Goal: Task Accomplishment & Management: Use online tool/utility

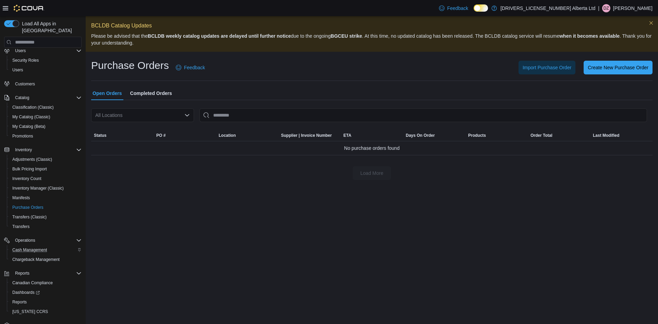
scroll to position [31, 0]
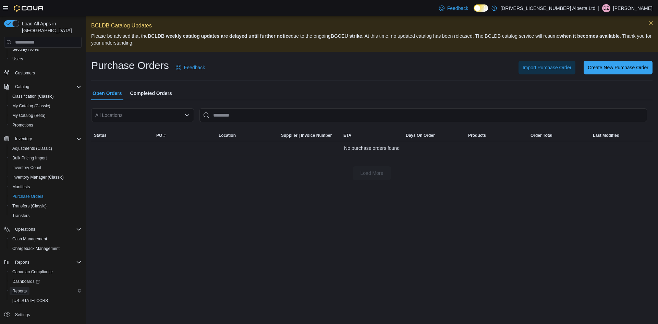
click at [12, 288] on span "Reports" at bounding box center [19, 290] width 14 height 5
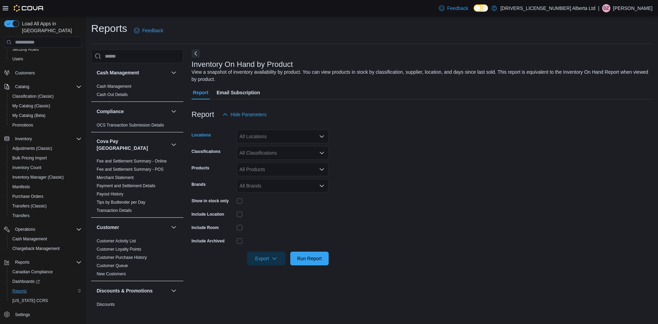
click at [250, 133] on div "All Locations" at bounding box center [283, 137] width 92 height 14
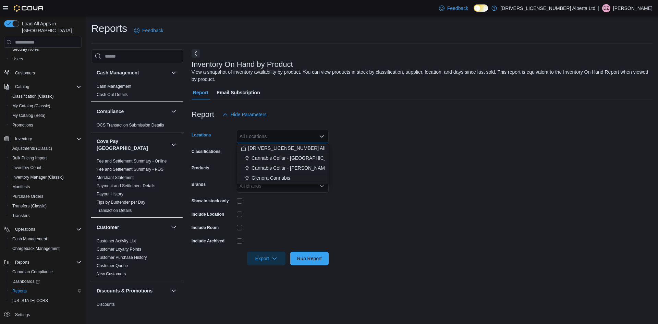
click at [368, 155] on form "Locations All Locations Combo box. Selected. Combo box input. All Locations. Ty…" at bounding box center [422, 193] width 461 height 144
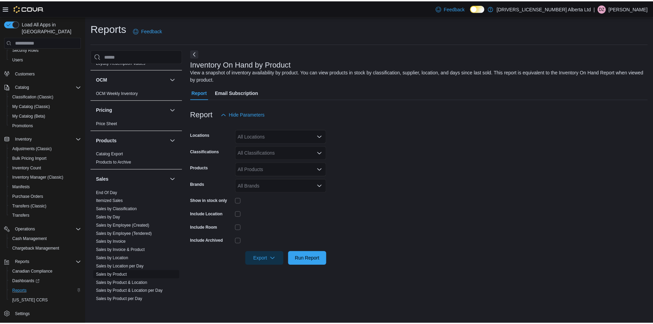
scroll to position [498, 0]
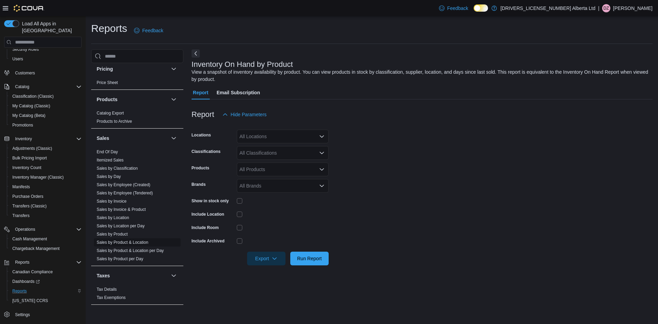
drag, startPoint x: 126, startPoint y: 237, endPoint x: 147, endPoint y: 233, distance: 21.2
click at [126, 240] on link "Sales by Product & Location" at bounding box center [123, 242] width 52 height 5
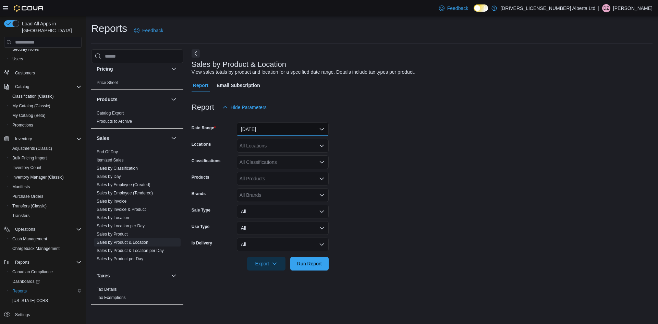
click at [297, 123] on button "[DATE]" at bounding box center [283, 129] width 92 height 14
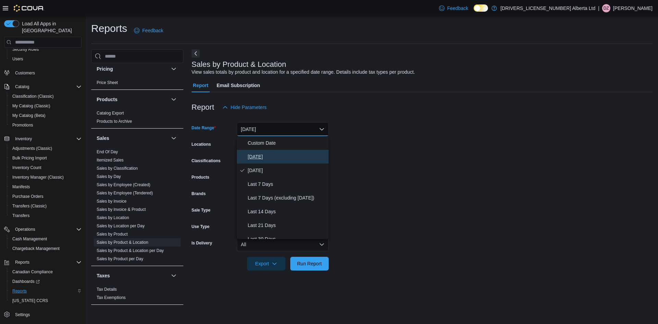
click at [273, 159] on span "[DATE]" at bounding box center [287, 156] width 78 height 8
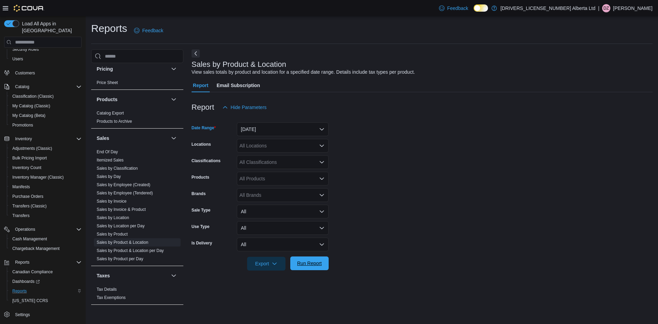
click at [308, 260] on span "Run Report" at bounding box center [309, 263] width 25 height 7
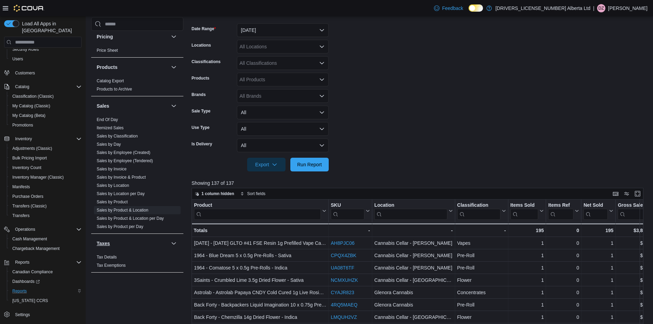
scroll to position [103, 0]
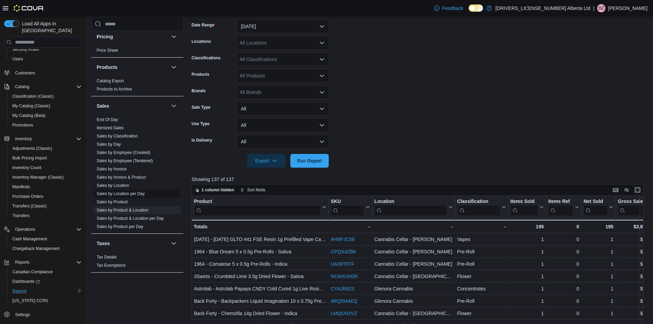
click at [123, 191] on link "Sales by Location per Day" at bounding box center [121, 193] width 48 height 5
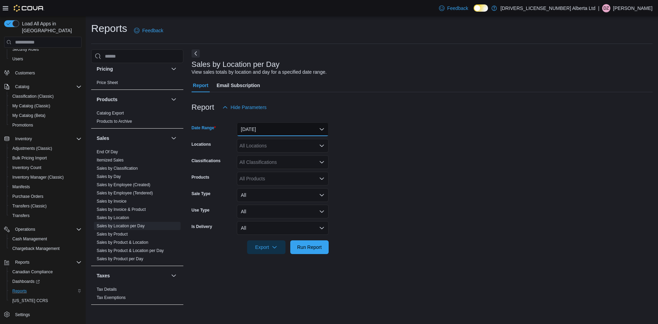
click at [277, 130] on button "[DATE]" at bounding box center [283, 129] width 92 height 14
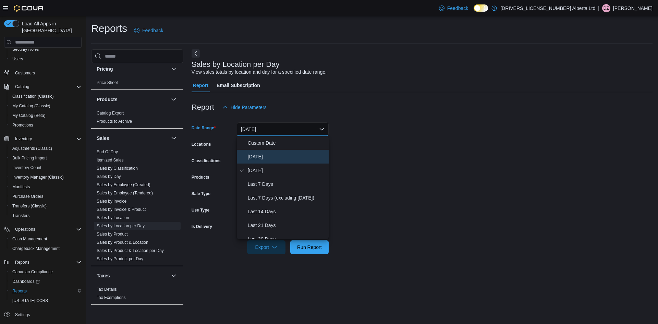
click at [266, 161] on button "[DATE]" at bounding box center [283, 157] width 92 height 14
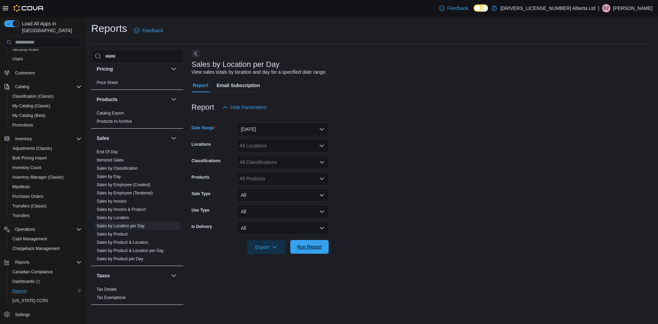
click at [309, 248] on span "Run Report" at bounding box center [309, 246] width 25 height 7
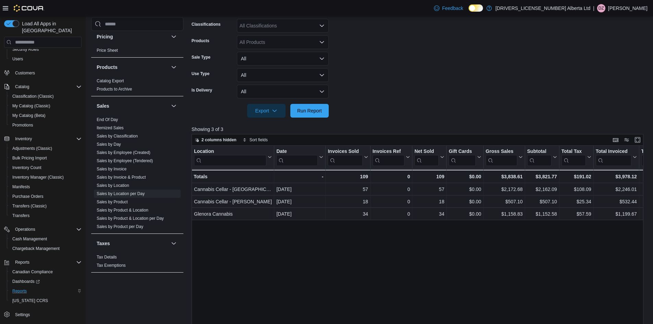
scroll to position [137, 0]
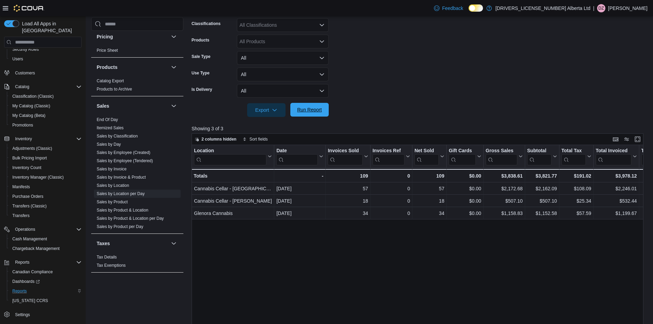
click at [309, 114] on span "Run Report" at bounding box center [309, 110] width 30 height 14
click at [305, 112] on span "Run Report" at bounding box center [309, 109] width 25 height 7
click at [382, 300] on div "Location Click to view column header actions Date Click to view column header a…" at bounding box center [420, 268] width 456 height 247
click at [322, 111] on span "Run Report" at bounding box center [309, 110] width 30 height 14
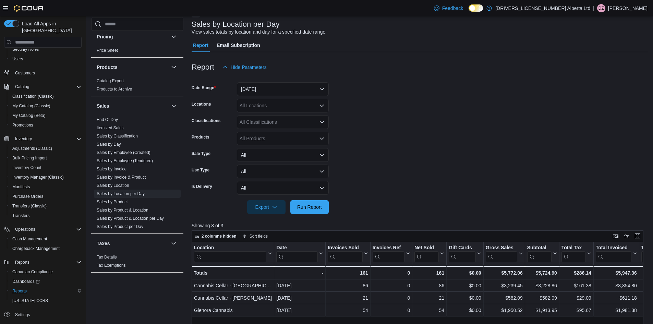
scroll to position [34, 0]
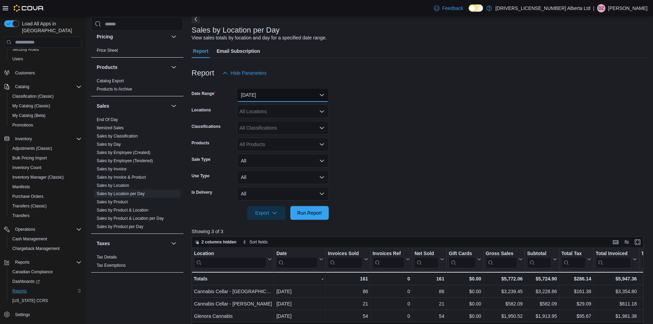
click at [297, 94] on button "[DATE]" at bounding box center [283, 95] width 92 height 14
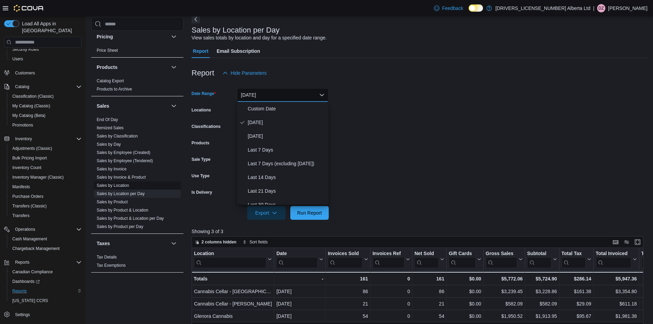
click at [136, 181] on span "Sales by Location" at bounding box center [137, 185] width 87 height 8
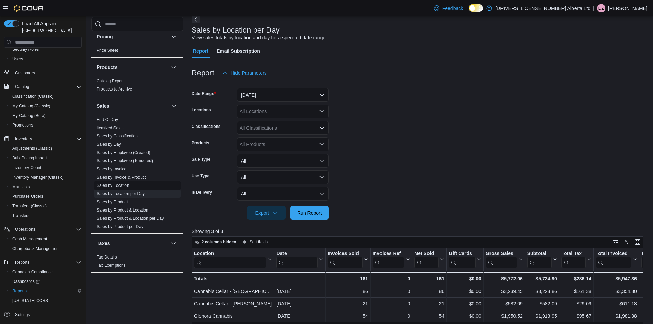
click at [126, 183] on link "Sales by Location" at bounding box center [113, 185] width 33 height 5
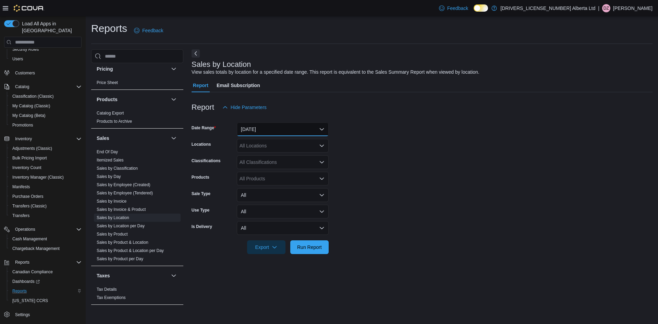
click at [269, 125] on button "[DATE]" at bounding box center [283, 129] width 92 height 14
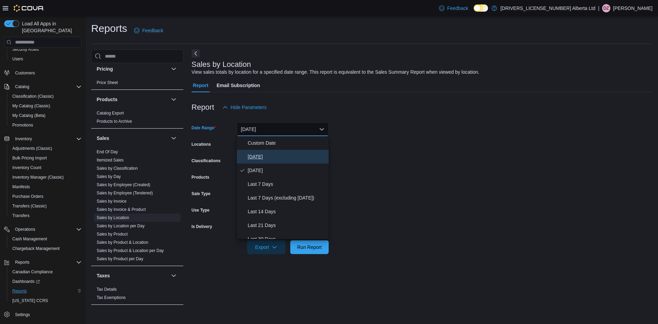
click at [262, 160] on span "[DATE]" at bounding box center [287, 156] width 78 height 8
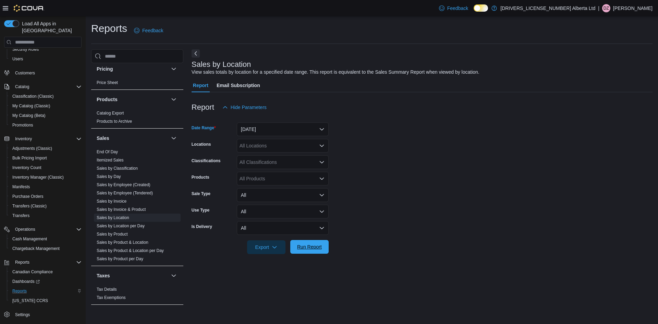
click at [299, 245] on span "Run Report" at bounding box center [309, 246] width 25 height 7
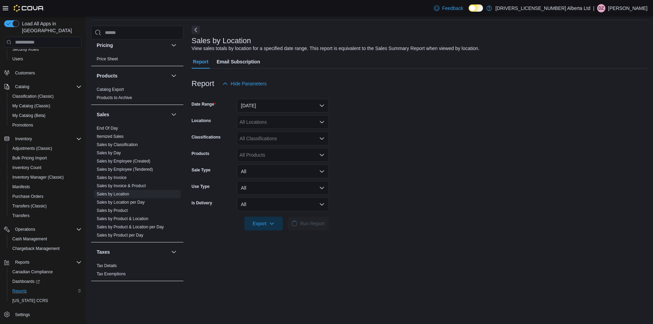
scroll to position [137, 0]
